Goal: Task Accomplishment & Management: Manage account settings

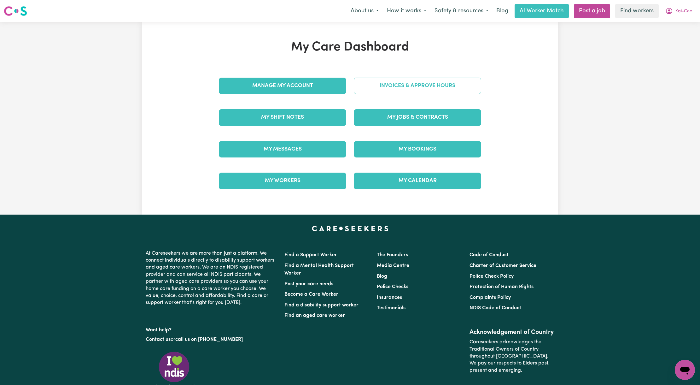
click at [382, 81] on link "Invoices & Approve Hours" at bounding box center [417, 86] width 127 height 16
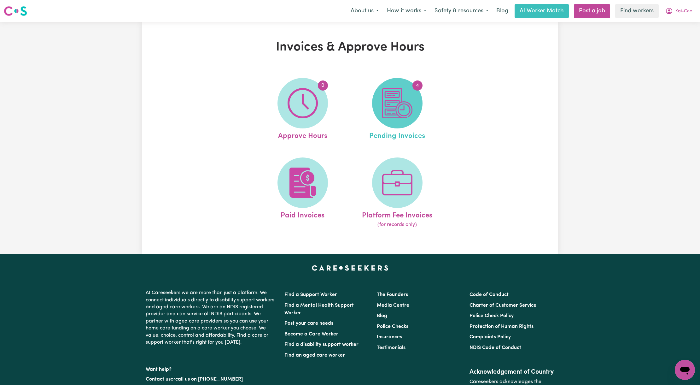
click at [387, 118] on img at bounding box center [397, 103] width 30 height 30
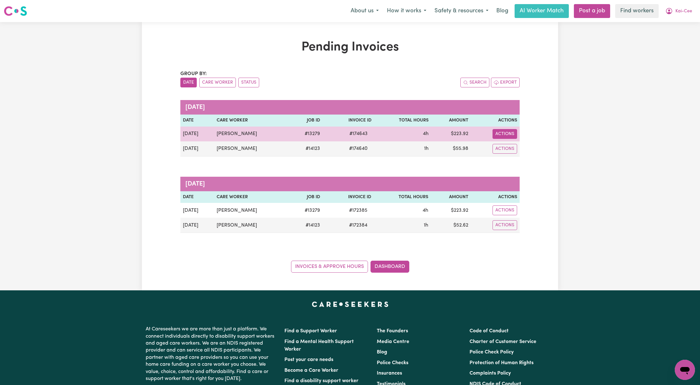
click at [508, 131] on button "Actions" at bounding box center [505, 134] width 25 height 10
click at [518, 144] on link "Download Invoice" at bounding box center [524, 148] width 58 height 13
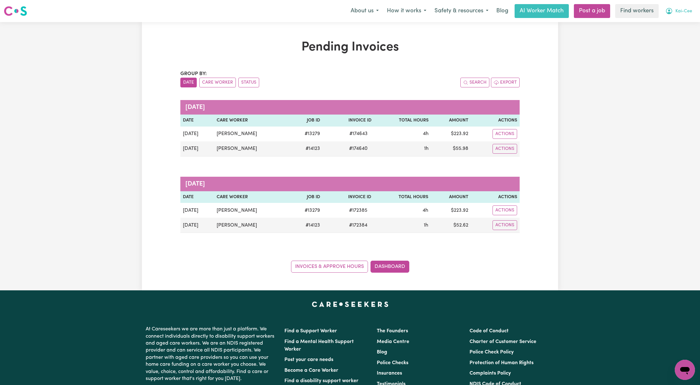
click at [691, 13] on span "Kai-Cee" at bounding box center [684, 11] width 17 height 7
click at [669, 47] on link "Logout" at bounding box center [671, 48] width 50 height 12
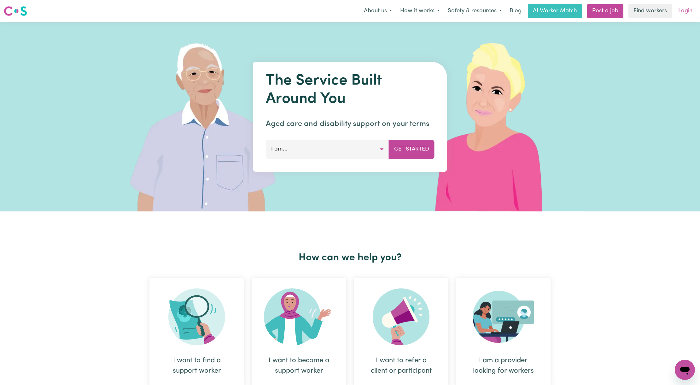
click at [688, 7] on link "Login" at bounding box center [686, 11] width 22 height 14
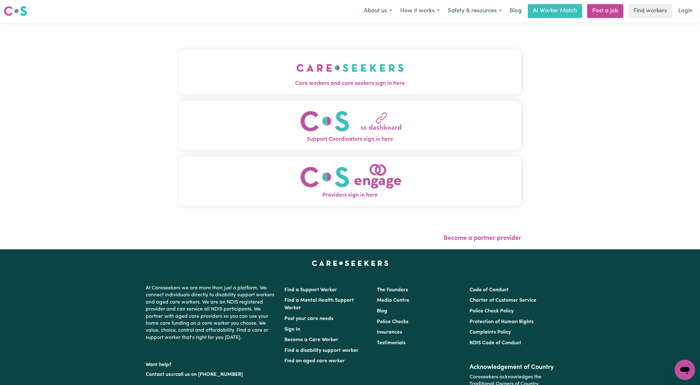
click at [331, 64] on button "Care workers and care seekers sign in here" at bounding box center [350, 72] width 343 height 44
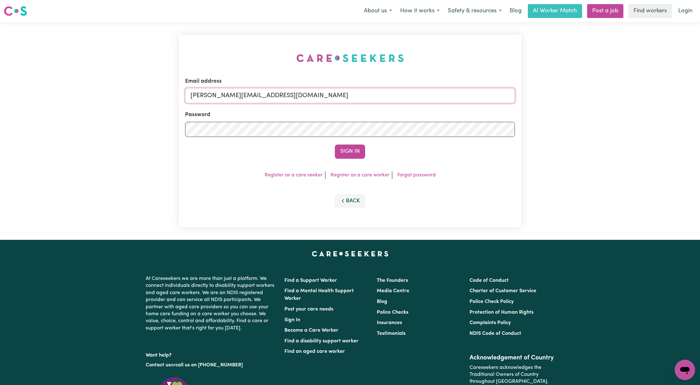
click at [237, 99] on input "[PERSON_NAME][EMAIL_ADDRESS][DOMAIN_NAME]" at bounding box center [350, 95] width 330 height 15
drag, startPoint x: 224, startPoint y: 97, endPoint x: 405, endPoint y: 104, distance: 181.5
click at [405, 104] on form "Email address [EMAIL_ADDRESS][PERSON_NAME][DOMAIN_NAME] Password Sign In" at bounding box center [350, 117] width 330 height 81
drag, startPoint x: 222, startPoint y: 95, endPoint x: 317, endPoint y: 105, distance: 95.8
click at [317, 105] on form "Email address superuser~sandr Password Sign In" at bounding box center [350, 117] width 330 height 81
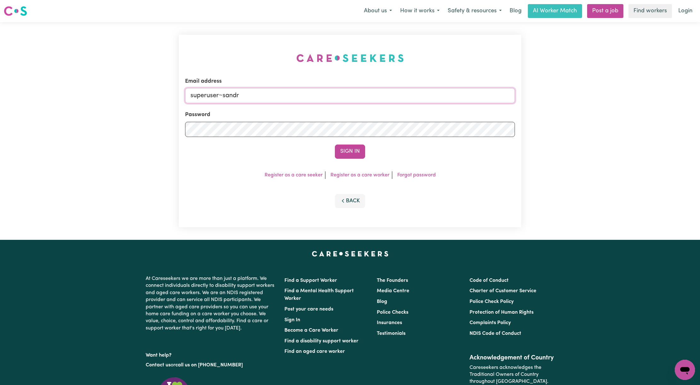
paste input "[EMAIL_ADDRESS][DOMAIN_NAME]"
type input "superuser~[EMAIL_ADDRESS][DOMAIN_NAME]"
click at [356, 154] on button "Sign In" at bounding box center [350, 151] width 30 height 14
